Goal: Task Accomplishment & Management: Use online tool/utility

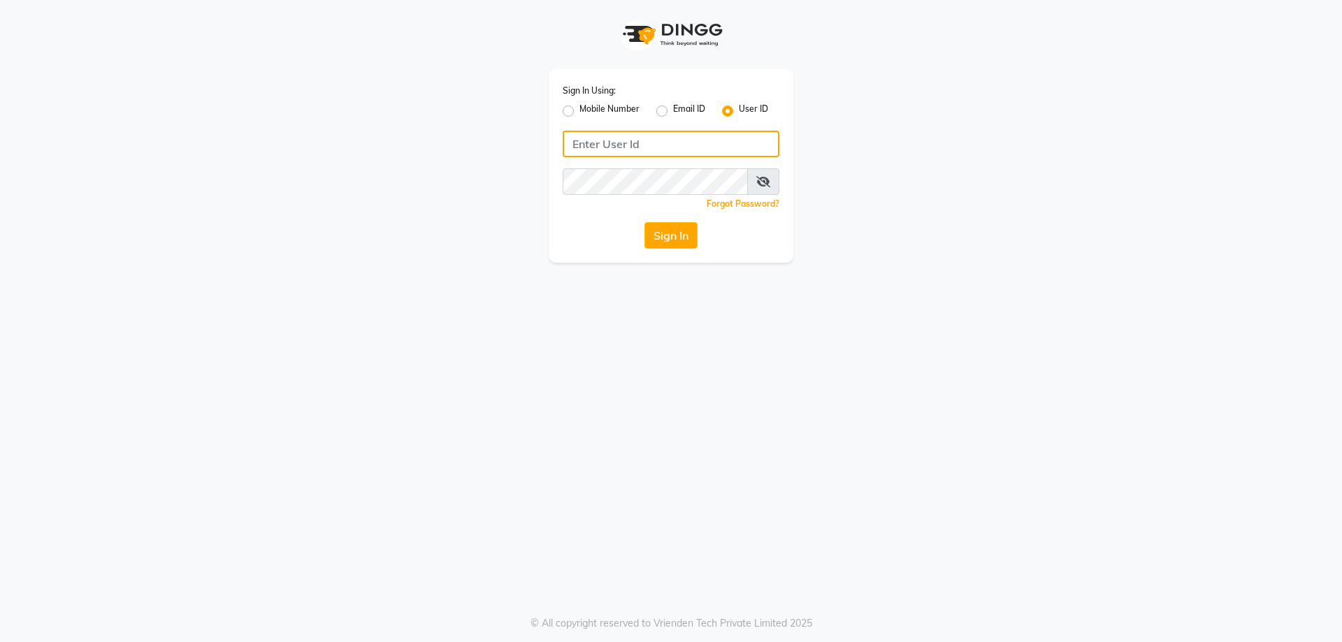
click at [646, 140] on input "Username" at bounding box center [671, 144] width 217 height 27
type input "e1786-12"
click at [665, 238] on button "Sign In" at bounding box center [670, 235] width 53 height 27
